Goal: Task Accomplishment & Management: Manage account settings

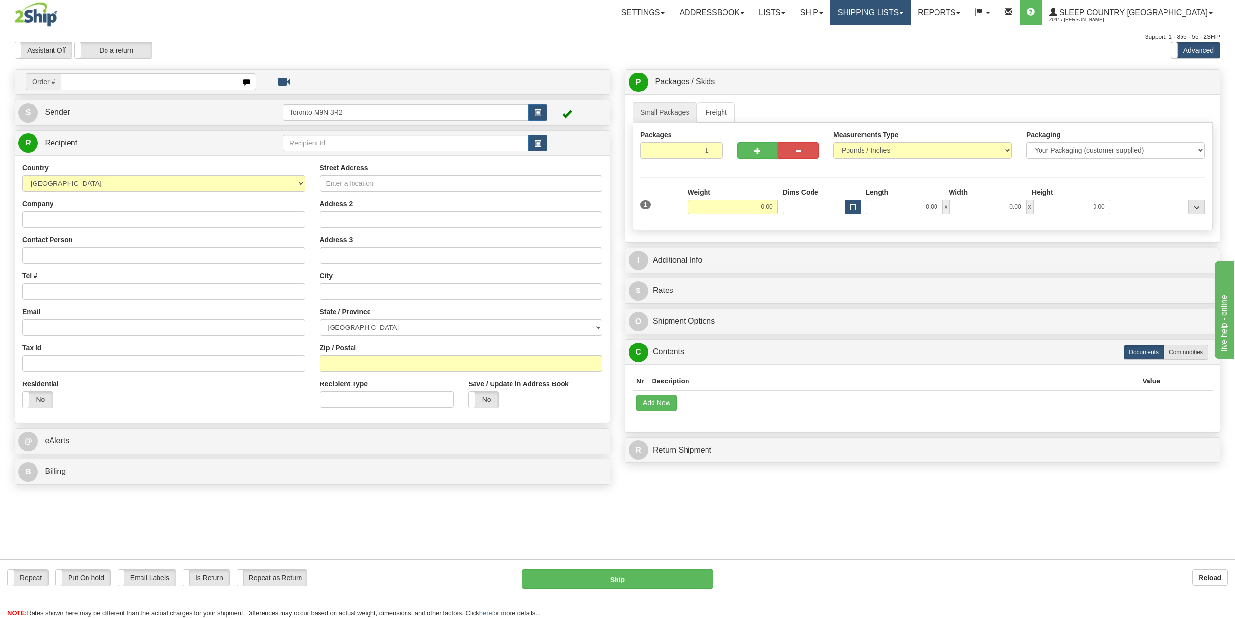
click at [901, 13] on link "Shipping lists" at bounding box center [871, 12] width 80 height 24
click at [894, 47] on span "Search Shipment History" at bounding box center [862, 47] width 75 height 8
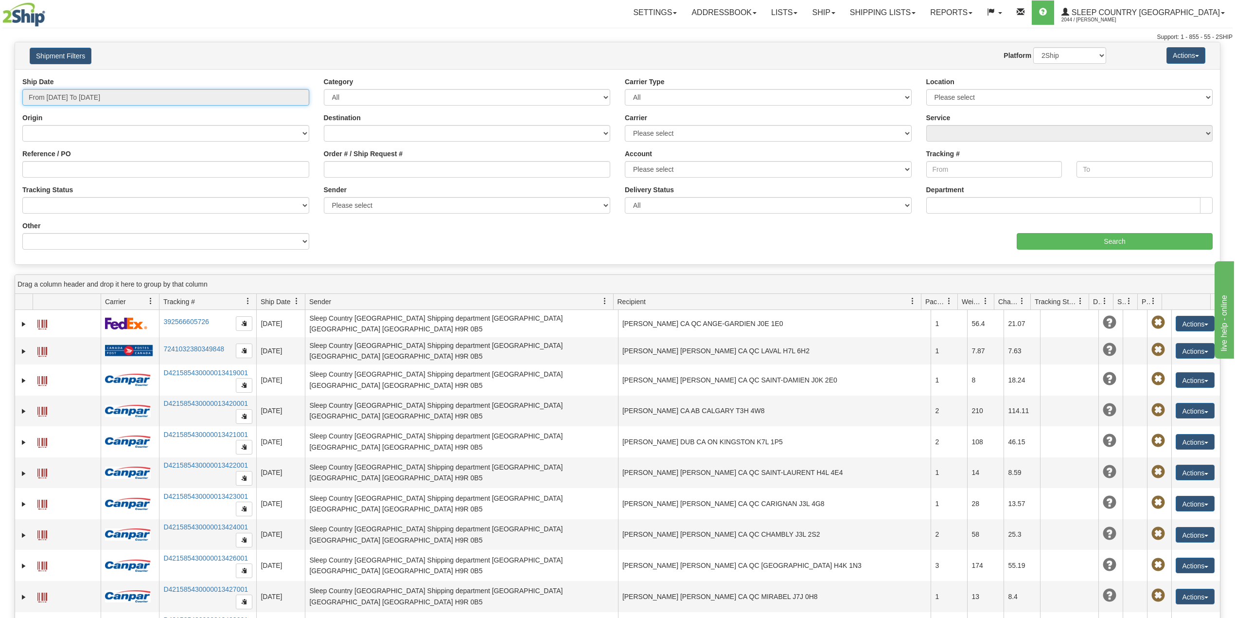
click at [71, 96] on input "From 08/26/2025 To 08/27/2025" at bounding box center [165, 97] width 287 height 17
click at [64, 167] on li "Last 30 Days" at bounding box center [66, 167] width 78 height 13
type input "From 07/29/2025 To 08/27/2025"
click at [75, 170] on input "Reference / PO" at bounding box center [165, 169] width 287 height 17
paste input "1053194"
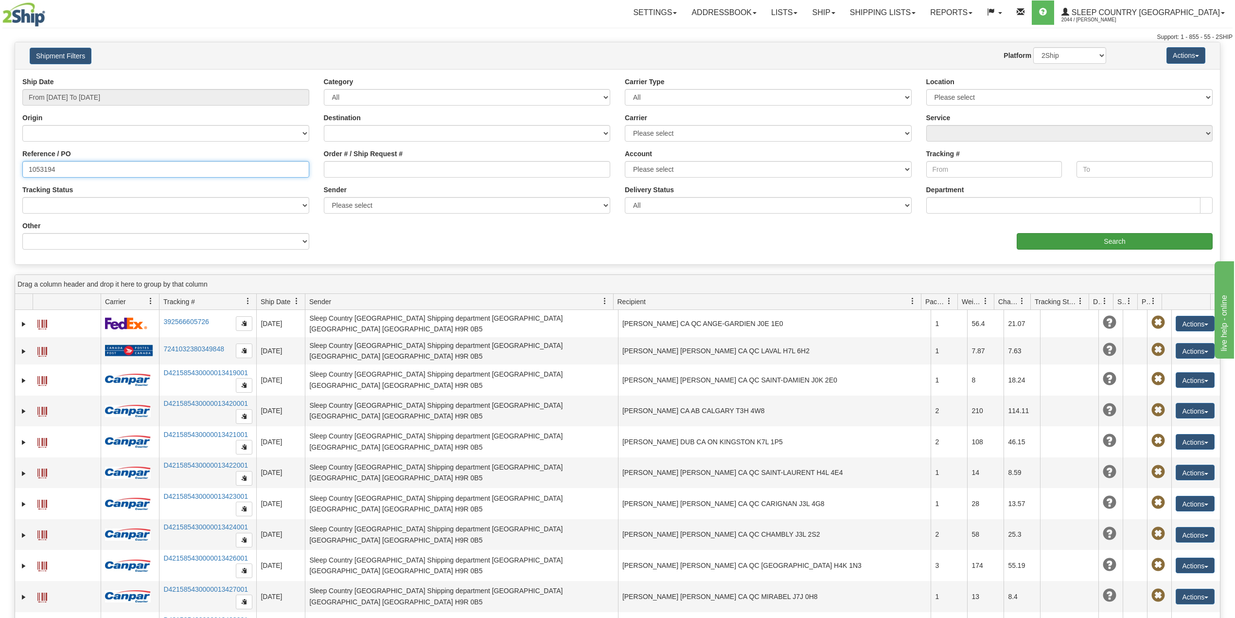
type input "1053194"
click at [1086, 242] on input "Search" at bounding box center [1115, 241] width 196 height 17
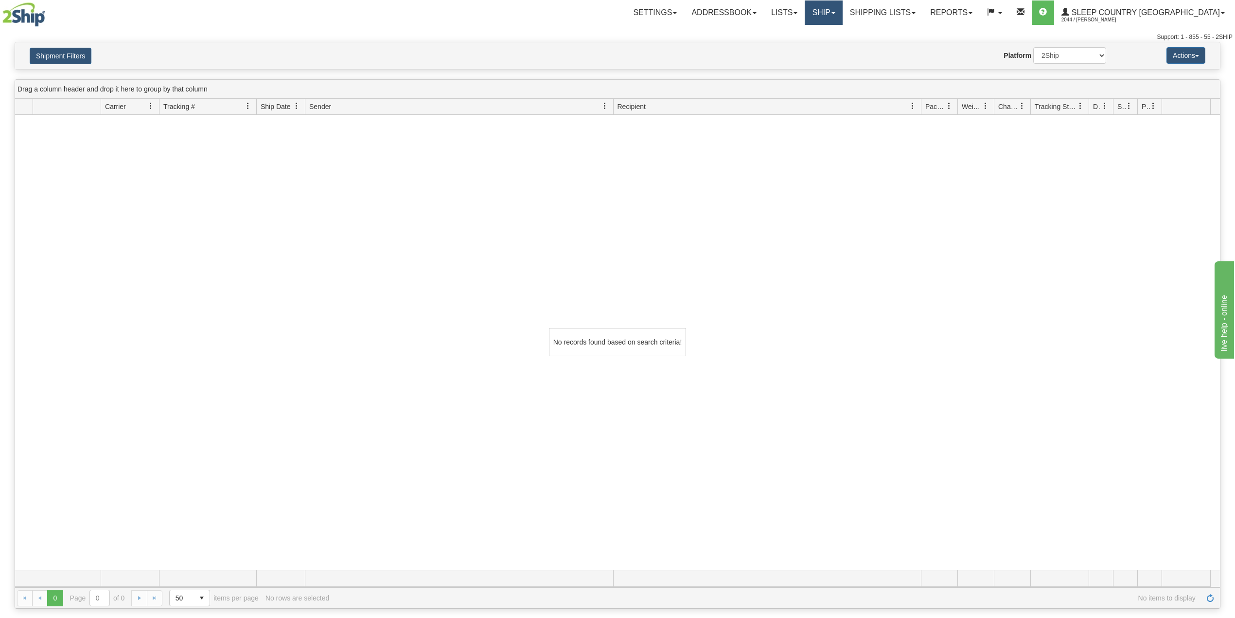
click at [842, 8] on link "Ship" at bounding box center [823, 12] width 37 height 24
click at [833, 49] on span "OnHold / Order Queue" at bounding box center [798, 47] width 69 height 8
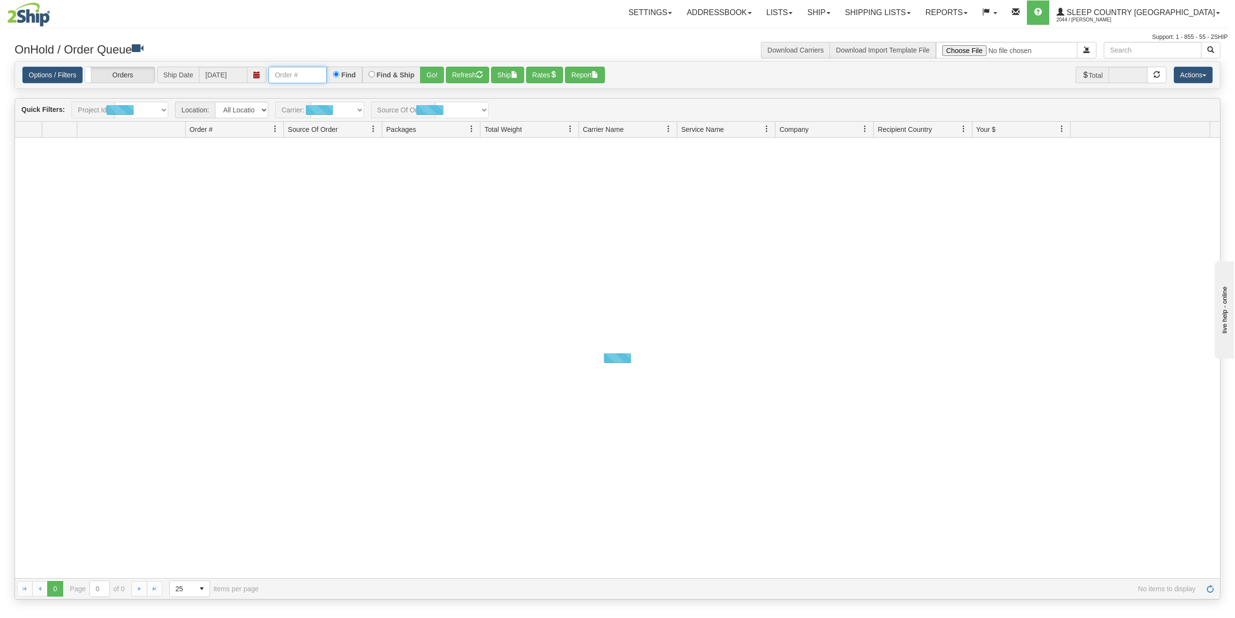
click at [293, 78] on input "text" at bounding box center [297, 75] width 58 height 17
paste input "1053194"
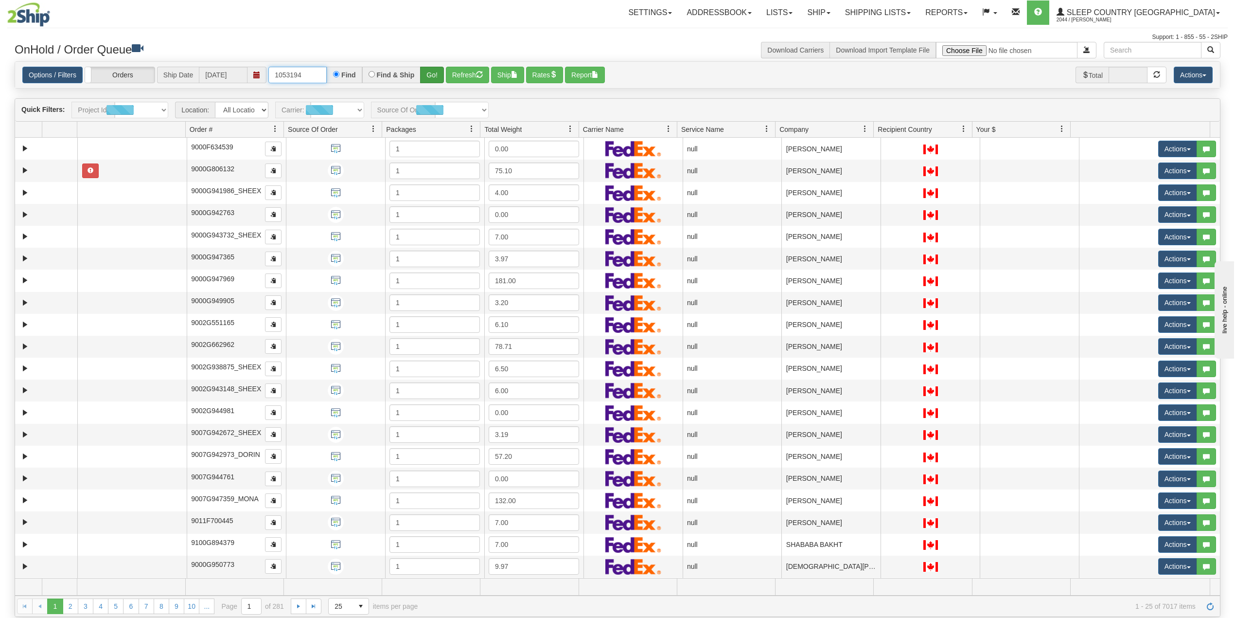
type input "1053194"
click at [435, 76] on button "Go!" at bounding box center [432, 75] width 24 height 17
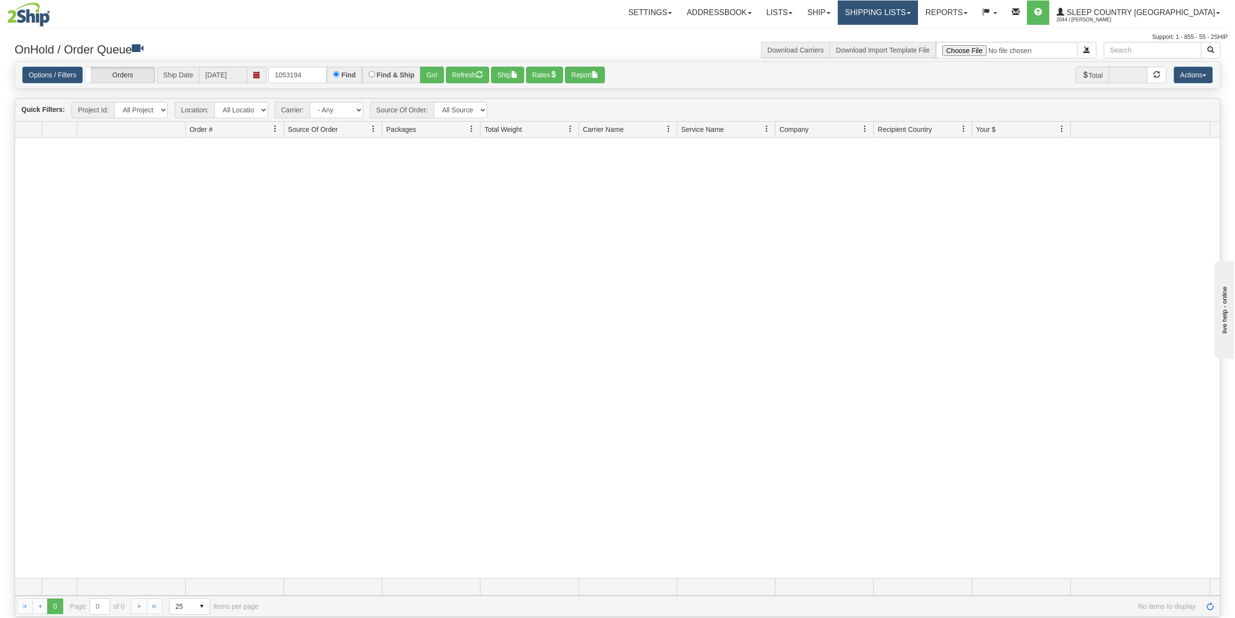
click at [918, 2] on link "Shipping lists" at bounding box center [878, 12] width 80 height 24
click at [890, 37] on span "Current Shipments" at bounding box center [861, 34] width 57 height 8
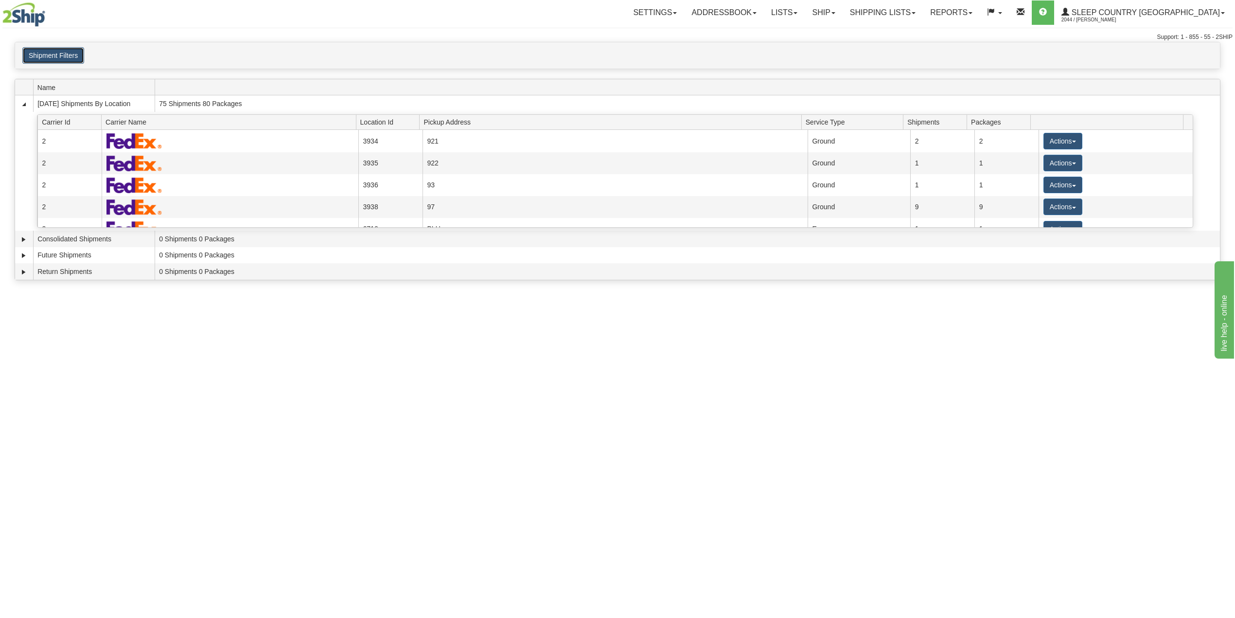
click at [67, 59] on button "Shipment Filters" at bounding box center [53, 55] width 62 height 17
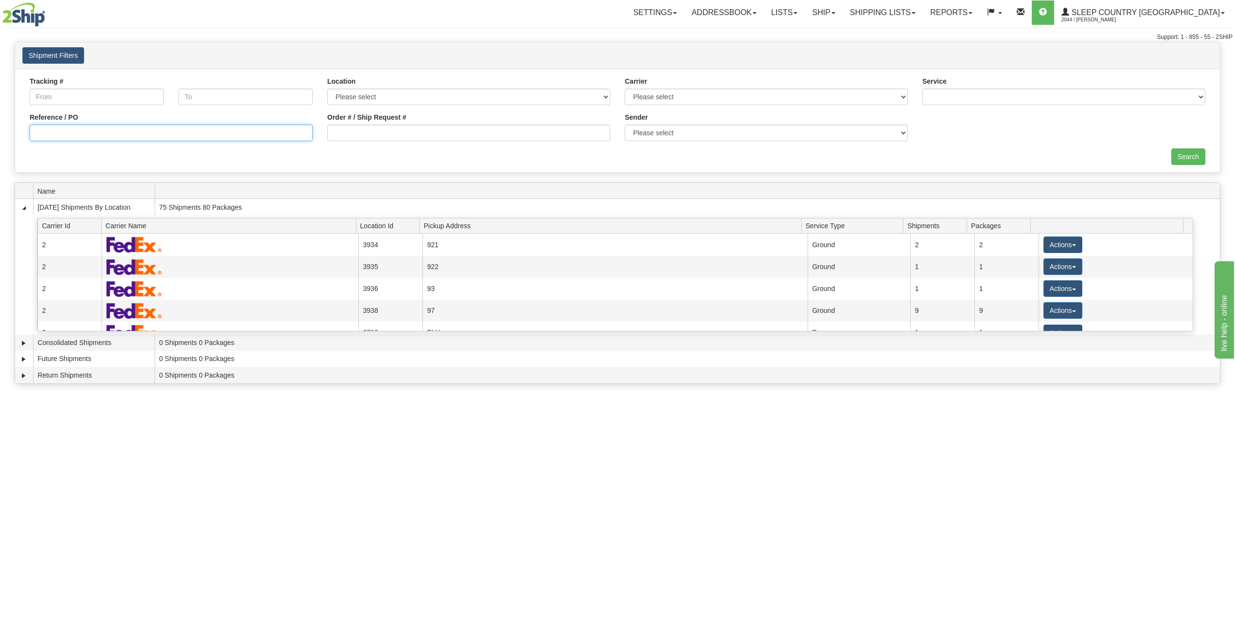
click at [71, 127] on input "Reference / PO" at bounding box center [171, 133] width 283 height 17
click at [353, 133] on input "Order # / Ship Request #" at bounding box center [468, 133] width 283 height 17
paste input "1053194"
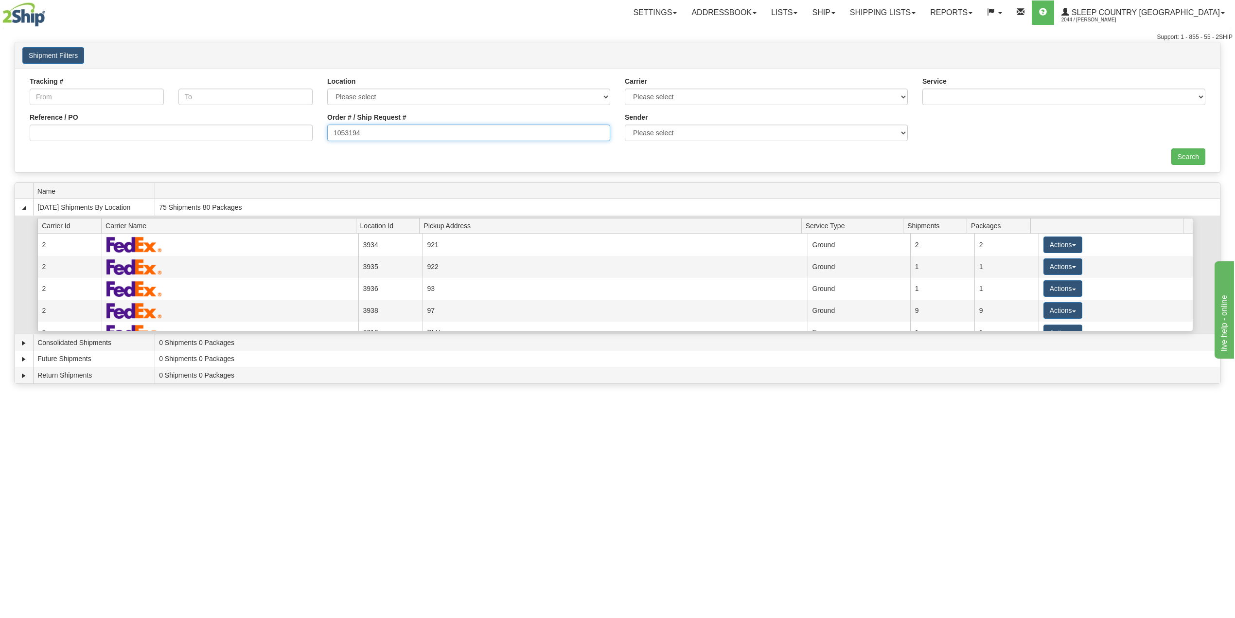
type input "1053194"
click at [1185, 155] on input "Search" at bounding box center [1189, 156] width 34 height 17
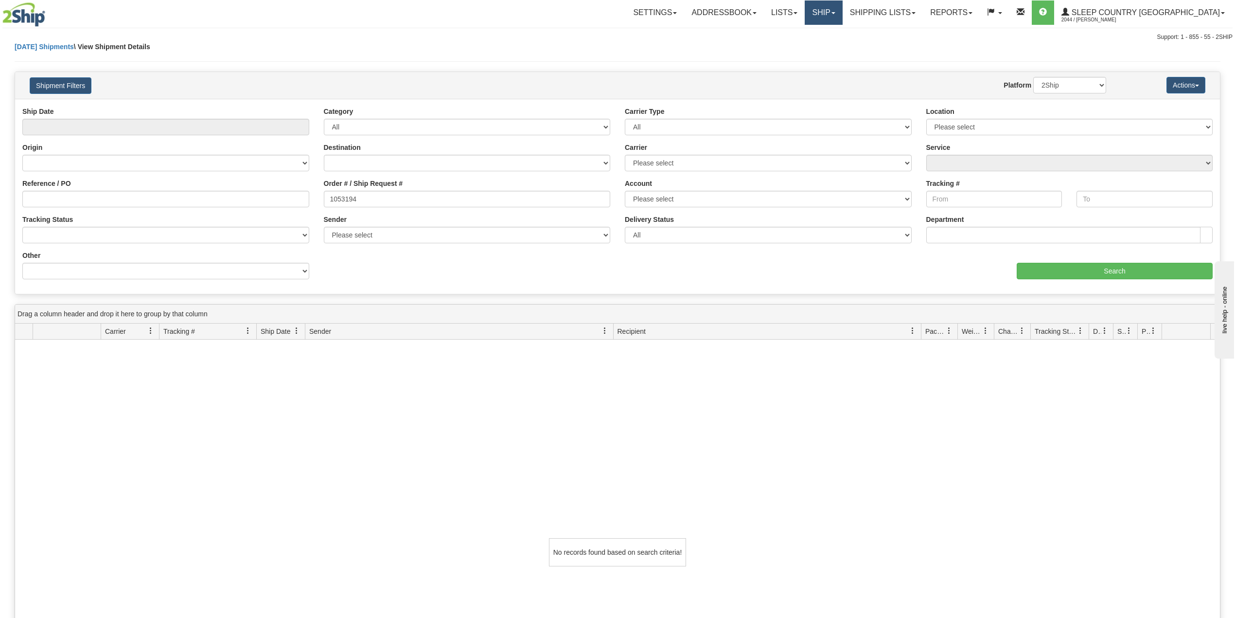
click at [842, 8] on link "Ship" at bounding box center [823, 12] width 37 height 24
click at [833, 43] on span "OnHold / Order Queue" at bounding box center [798, 47] width 69 height 8
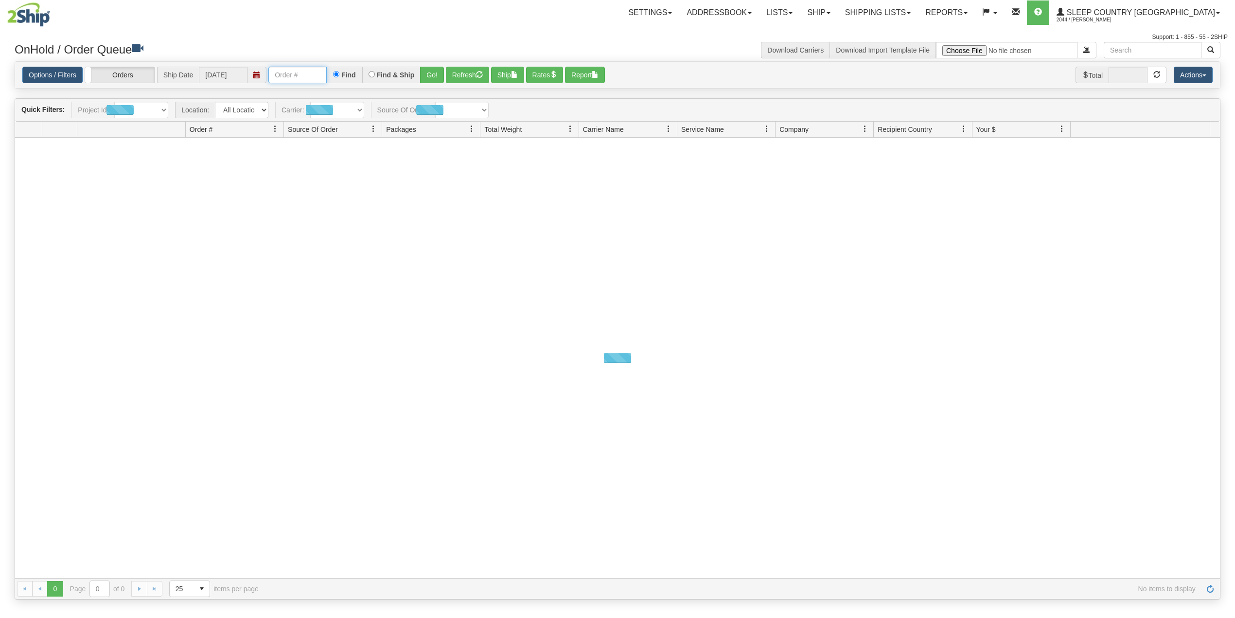
click at [297, 76] on input "text" at bounding box center [297, 75] width 58 height 17
paste input "9000I027456"
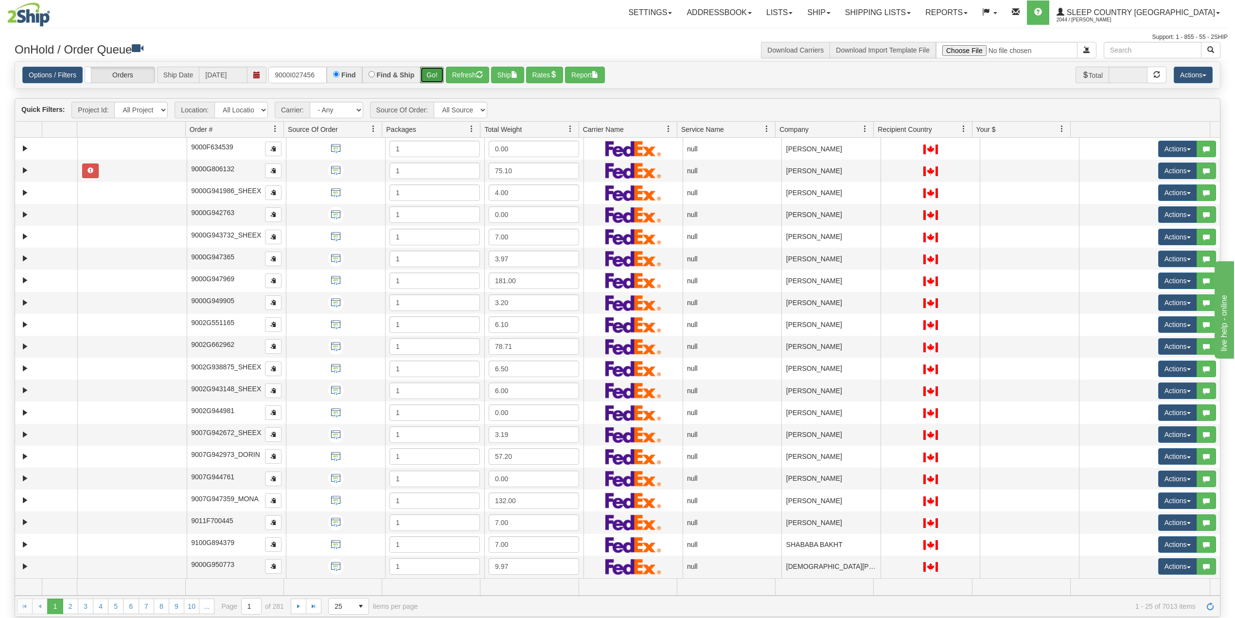
click at [430, 69] on button "Go!" at bounding box center [432, 75] width 24 height 17
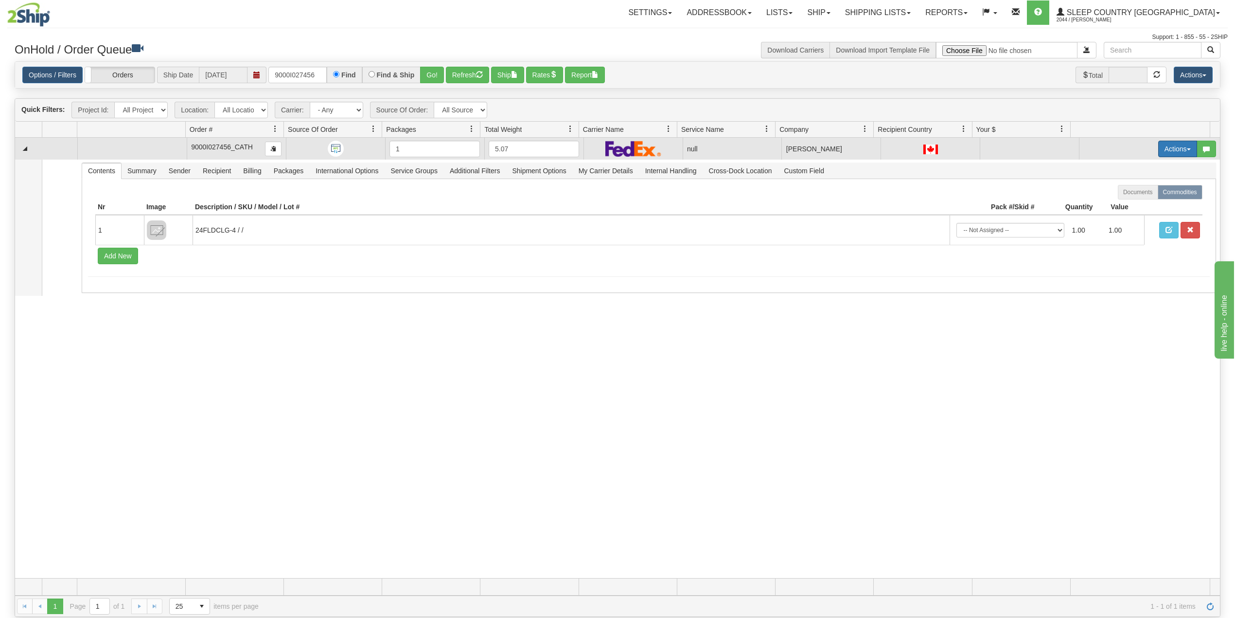
click at [1161, 150] on button "Actions" at bounding box center [1178, 149] width 39 height 17
click at [1126, 220] on span "Delete" at bounding box center [1136, 218] width 26 height 8
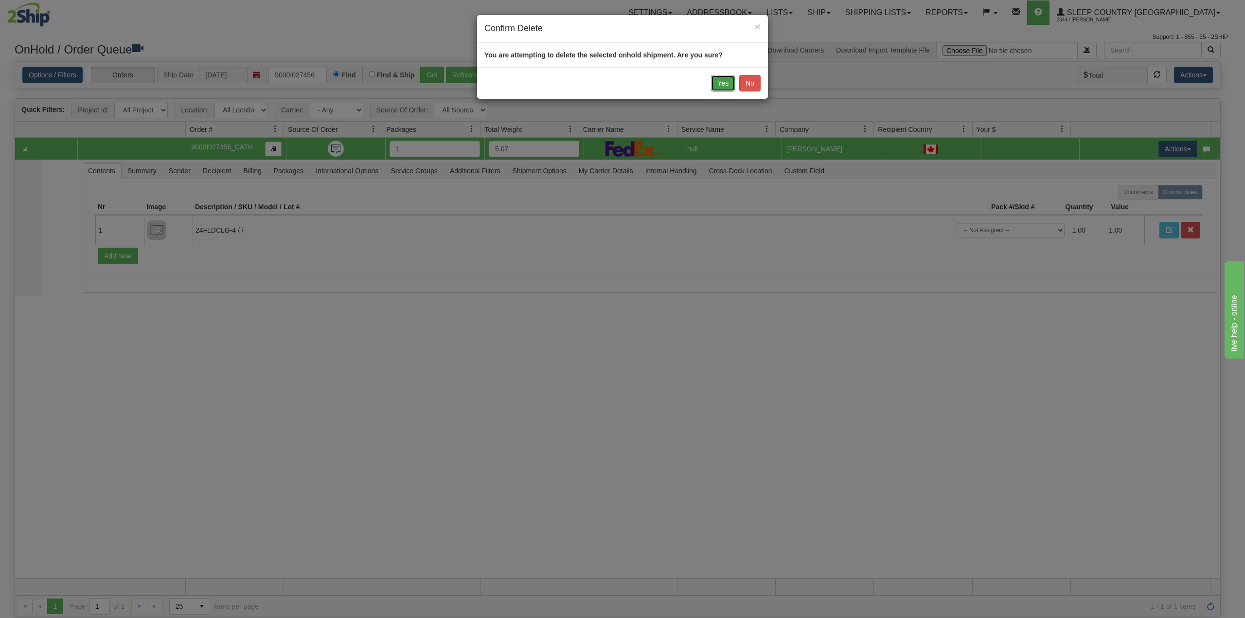
click at [717, 85] on button "Yes" at bounding box center [723, 83] width 24 height 17
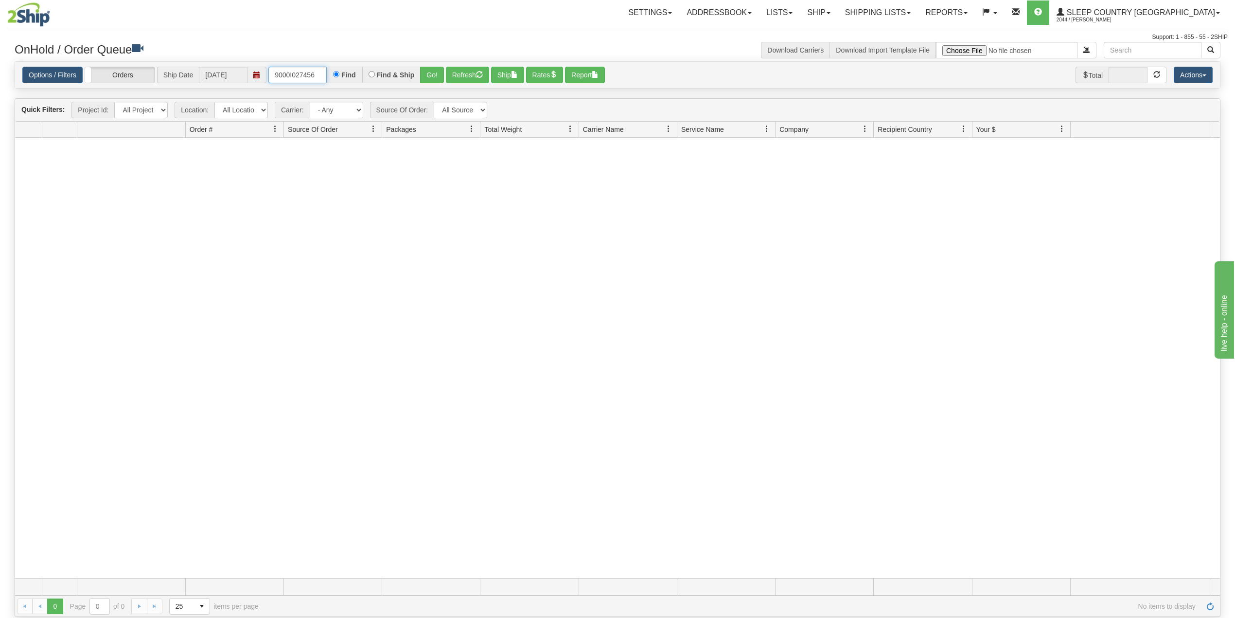
click at [299, 68] on input "9000I027456" at bounding box center [297, 75] width 58 height 17
paste input "2H997765"
type input "9002H997765"
click at [430, 73] on button "Go!" at bounding box center [432, 75] width 24 height 17
